Goal: Transaction & Acquisition: Purchase product/service

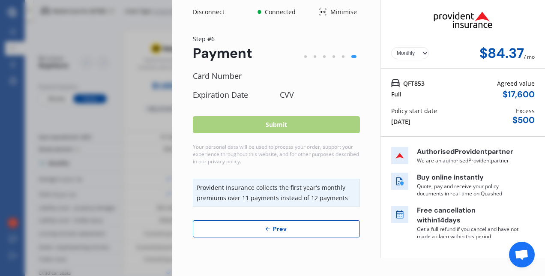
select select "Monthly"
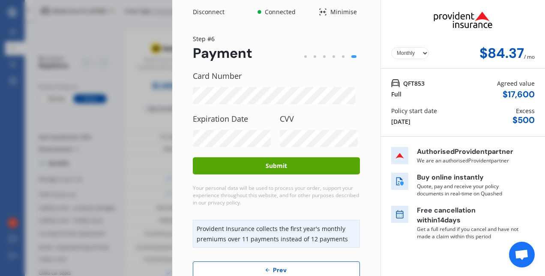
click at [286, 164] on button "Submit" at bounding box center [276, 165] width 167 height 17
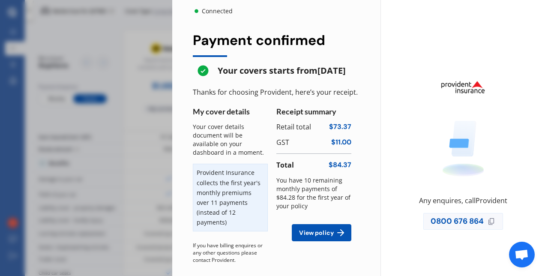
scroll to position [11, 0]
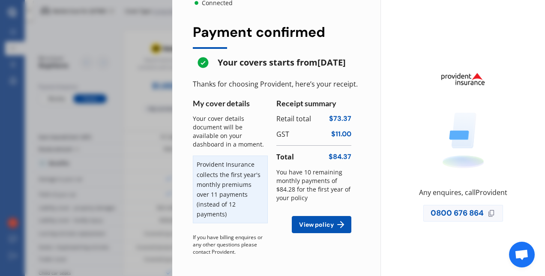
click at [150, 188] on div "Connected Yearly Monthly $84.37 / mo Payment confirmed Your covers starts from …" at bounding box center [272, 138] width 545 height 276
click at [156, 88] on div "Connected Yearly Monthly $84.37 / mo Payment confirmed Your covers starts from …" at bounding box center [272, 138] width 545 height 276
click at [139, 93] on div "Connected Yearly Monthly $84.37 / mo Payment confirmed Your covers starts from …" at bounding box center [272, 138] width 545 height 276
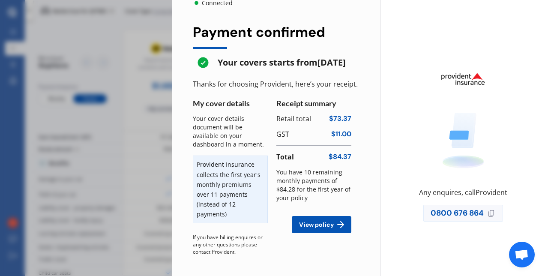
click at [75, 170] on div "Connected Yearly Monthly $84.37 / mo Payment confirmed Your covers starts from …" at bounding box center [272, 138] width 545 height 276
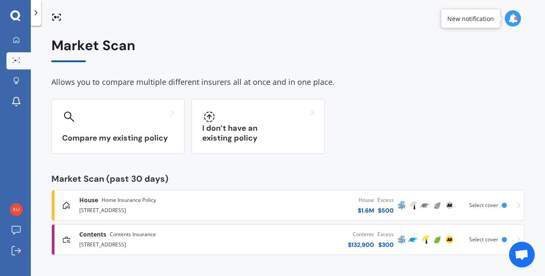
click at [99, 201] on div "House Home Insurance Policy" at bounding box center [117, 200] width 77 height 9
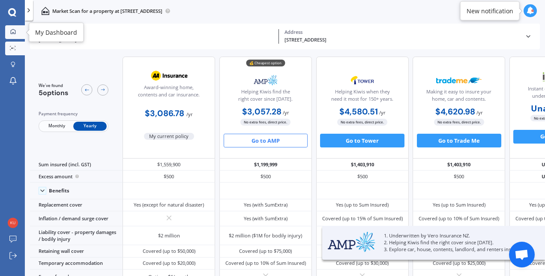
click at [14, 28] on link "My Dashboard" at bounding box center [15, 32] width 20 height 14
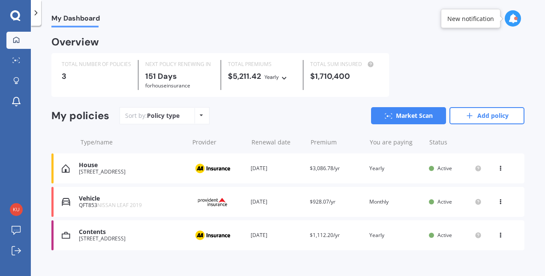
click at [141, 204] on span "NISSAN LEAF 2019" at bounding box center [119, 204] width 45 height 7
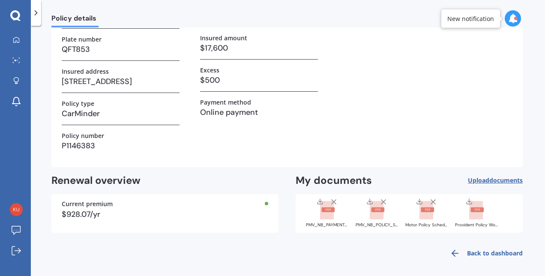
scroll to position [84, 0]
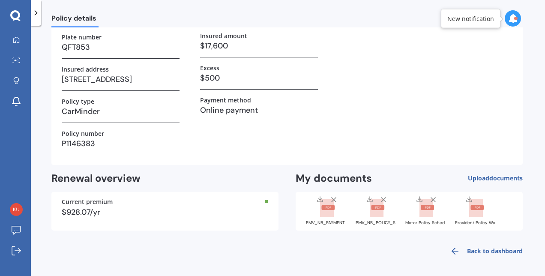
click at [482, 249] on link "Back to dashboard" at bounding box center [484, 251] width 78 height 21
